Goal: Transaction & Acquisition: Obtain resource

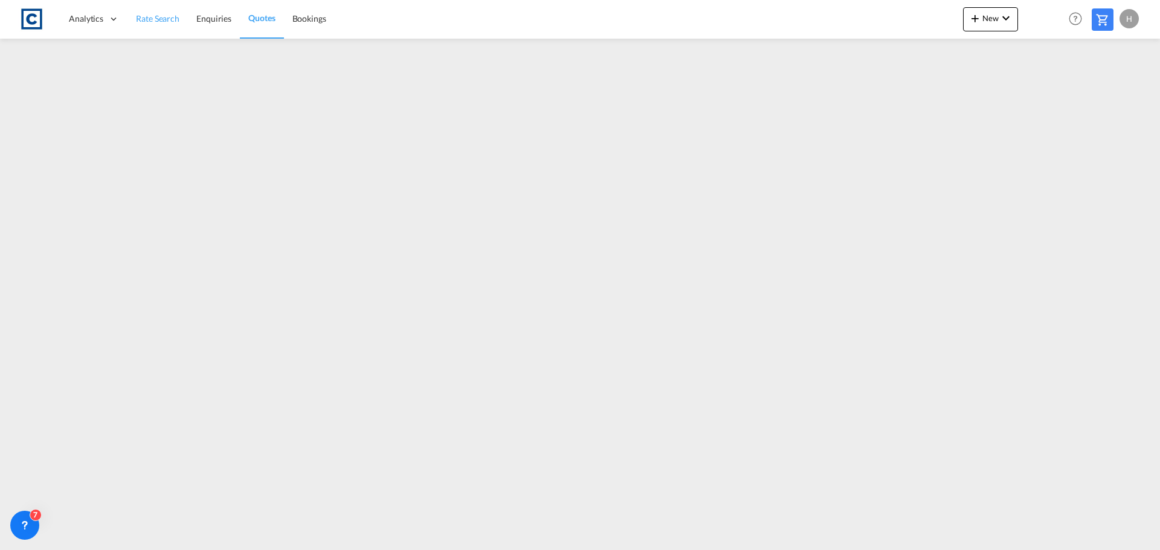
click at [152, 21] on span "Rate Search" at bounding box center [157, 18] width 43 height 10
click at [265, 21] on span "Quotes" at bounding box center [262, 18] width 27 height 10
click at [174, 17] on span "Rate Search" at bounding box center [157, 18] width 43 height 10
